Goal: Task Accomplishment & Management: Manage account settings

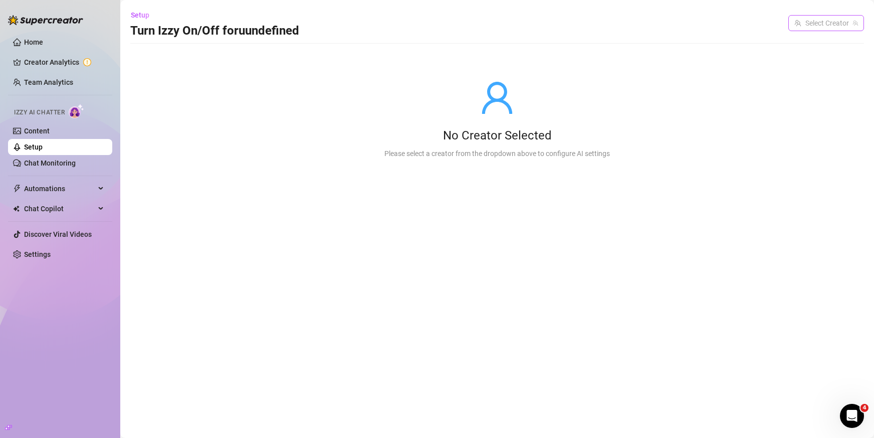
click at [823, 26] on input "search" at bounding box center [822, 23] width 55 height 15
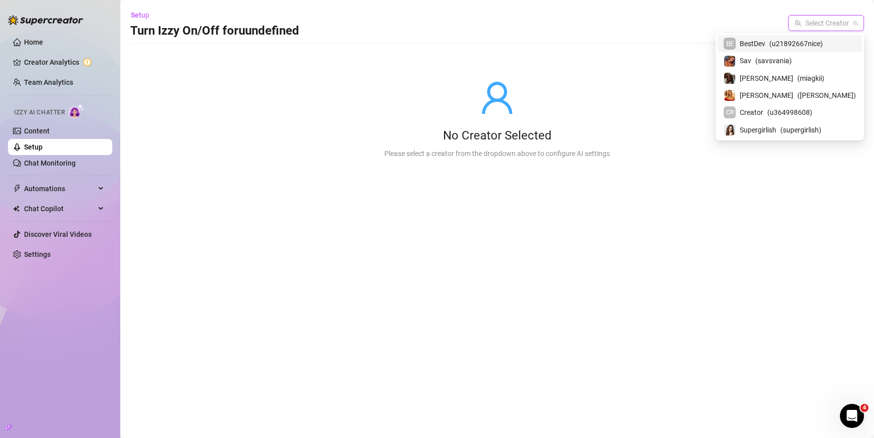
click at [810, 44] on span "( u21892667nice )" at bounding box center [797, 43] width 54 height 11
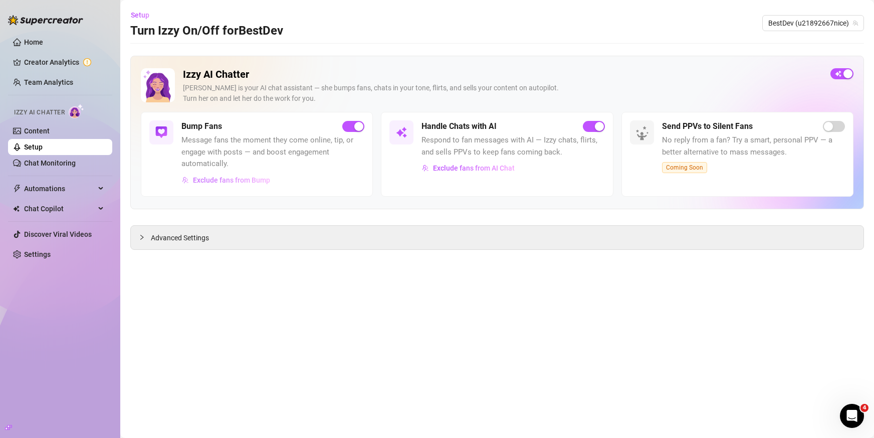
click at [208, 181] on span "Exclude fans from Bump" at bounding box center [231, 180] width 77 height 8
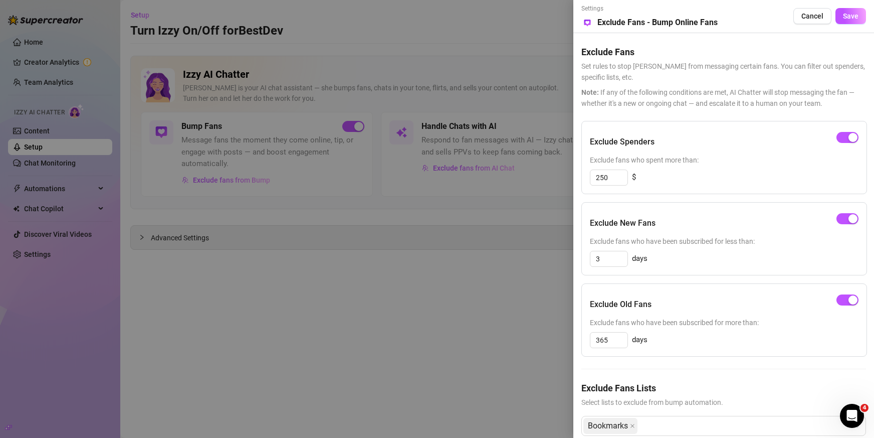
click at [281, 265] on div at bounding box center [437, 219] width 874 height 438
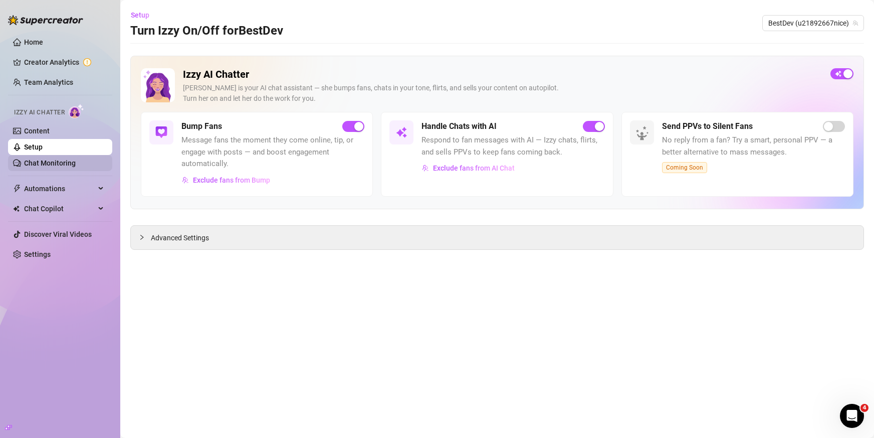
click at [72, 162] on link "Chat Monitoring" at bounding box center [50, 163] width 52 height 8
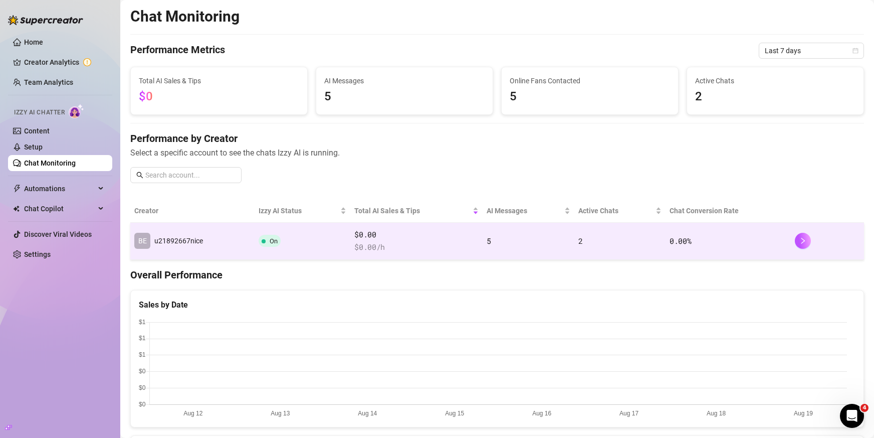
click at [236, 236] on td "BE u21892667nice" at bounding box center [192, 241] width 124 height 37
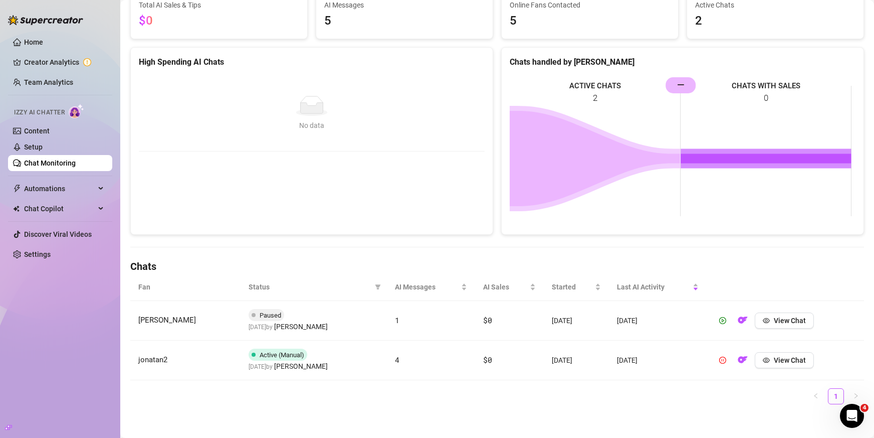
scroll to position [100, 0]
click at [43, 143] on link "Setup" at bounding box center [33, 147] width 19 height 8
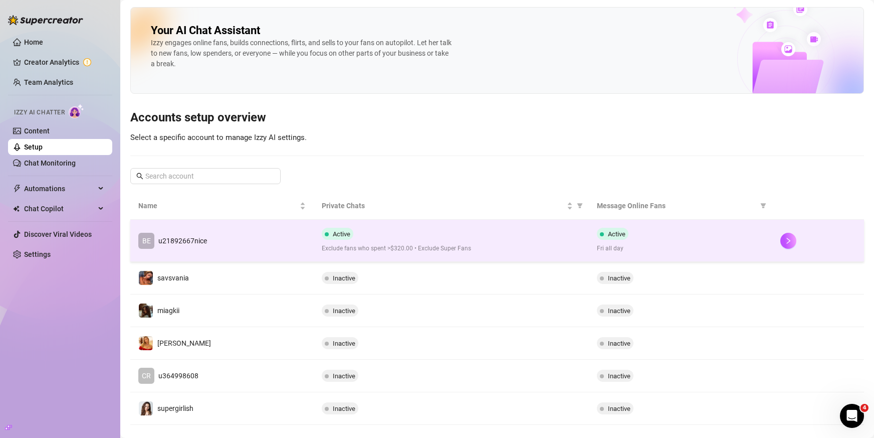
click at [227, 234] on td "BE u21892667nice" at bounding box center [221, 241] width 183 height 42
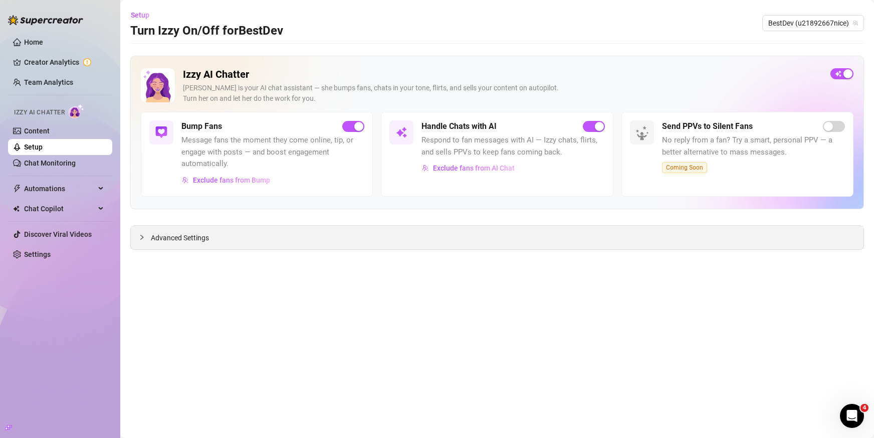
click at [191, 235] on span "Advanced Settings" at bounding box center [180, 237] width 58 height 11
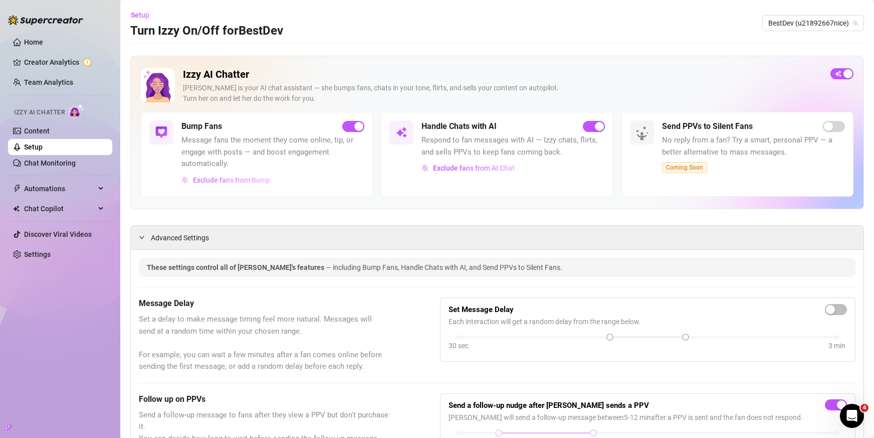
click at [262, 180] on span "Exclude fans from Bump" at bounding box center [231, 180] width 77 height 8
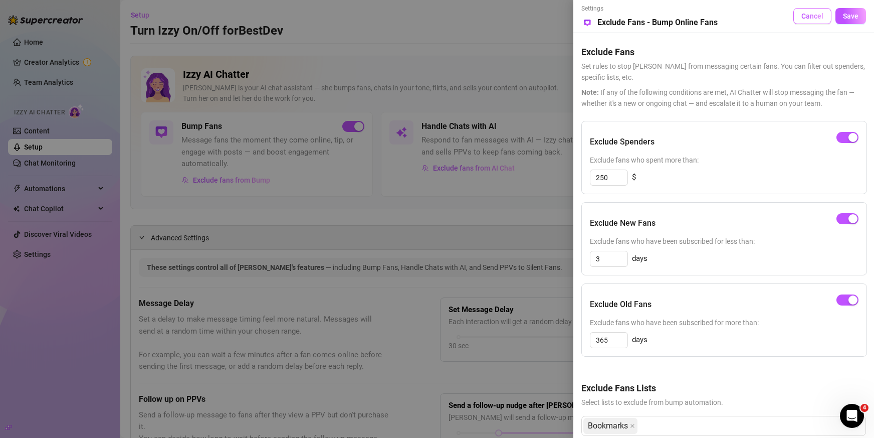
click at [808, 16] on span "Cancel" at bounding box center [813, 16] width 22 height 8
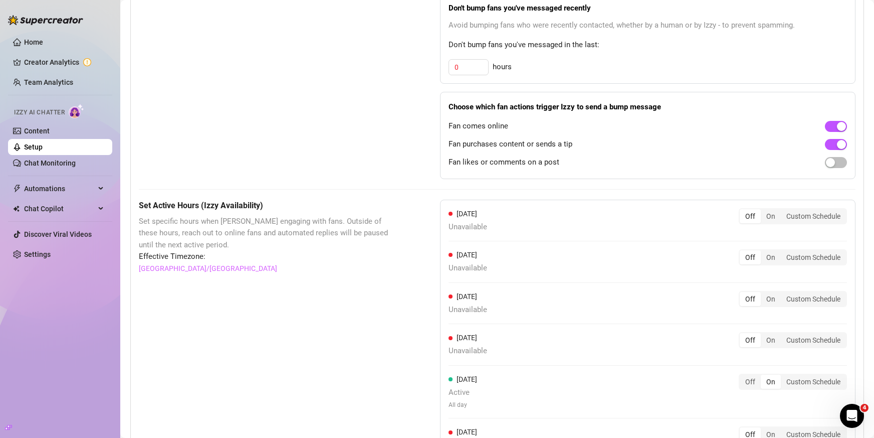
scroll to position [652, 0]
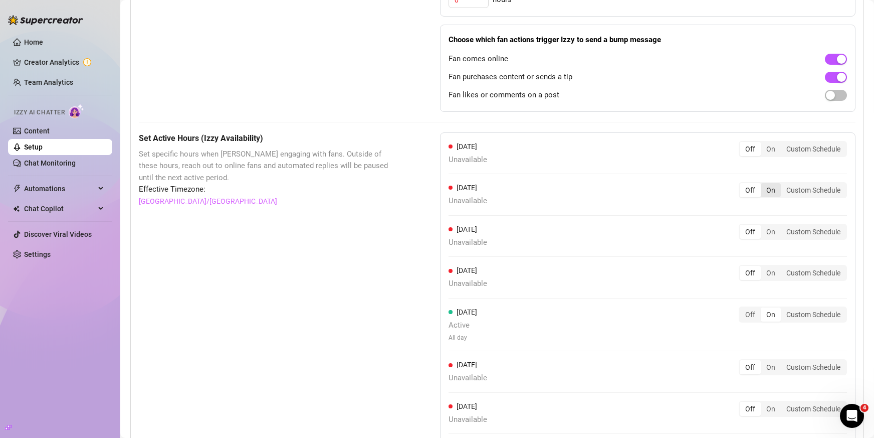
click at [764, 195] on div "On" at bounding box center [771, 190] width 20 height 14
click at [764, 184] on input "On" at bounding box center [764, 184] width 0 height 0
